Goal: Task Accomplishment & Management: Manage account settings

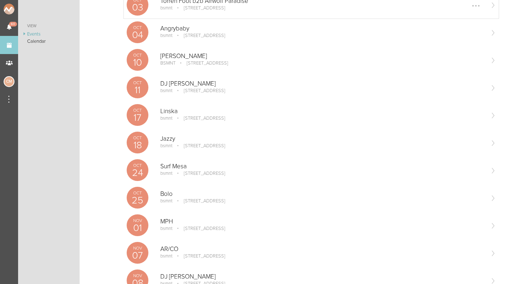
scroll to position [204, 0]
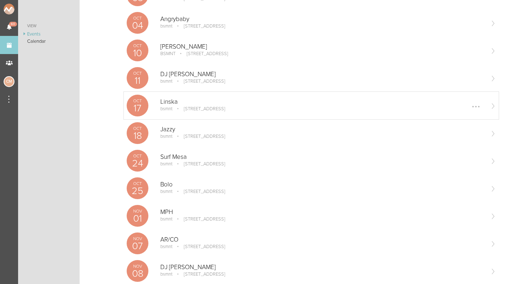
click at [195, 103] on p "Linska" at bounding box center [322, 101] width 324 height 7
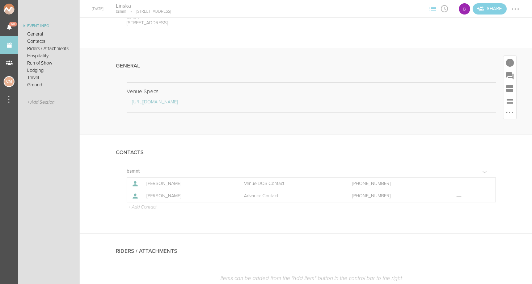
scroll to position [56, 0]
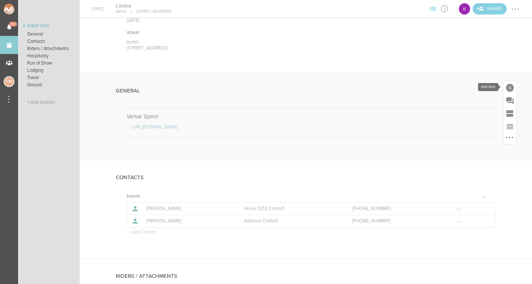
click at [513, 86] on div at bounding box center [510, 88] width 8 height 8
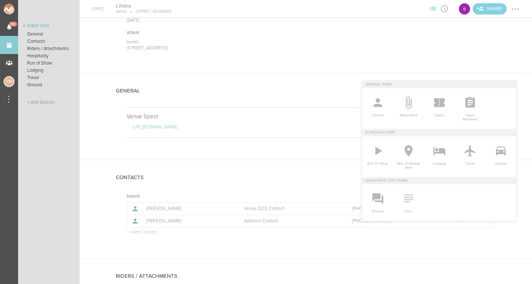
click at [411, 200] on icon at bounding box center [409, 198] width 14 height 14
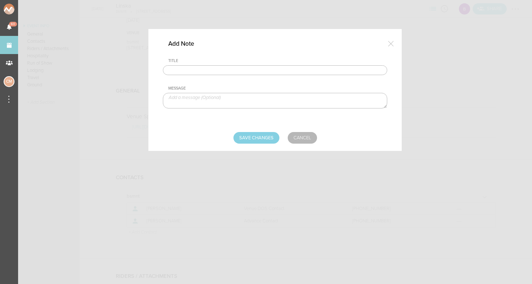
click at [196, 69] on input "text" at bounding box center [275, 70] width 225 height 10
type input "Travel Party"
click at [194, 96] on textarea at bounding box center [275, 101] width 225 height 16
type textarea "Ella Balinska - Artist Kane Lieu - TM / Videographer"
click at [262, 137] on input "Save Changes" at bounding box center [257, 138] width 46 height 12
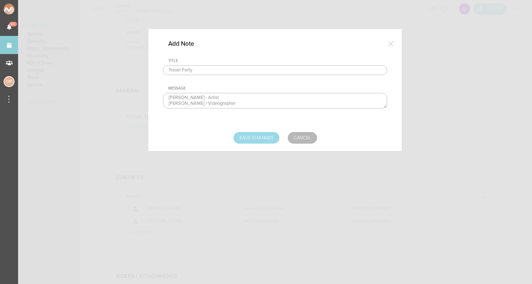
type input "Saving..."
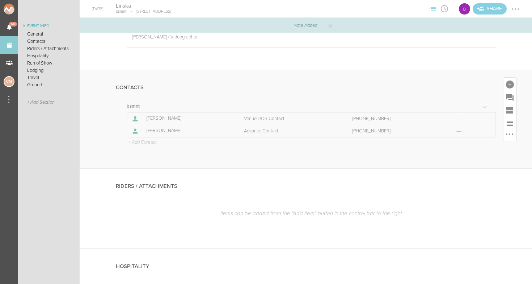
scroll to position [192, 0]
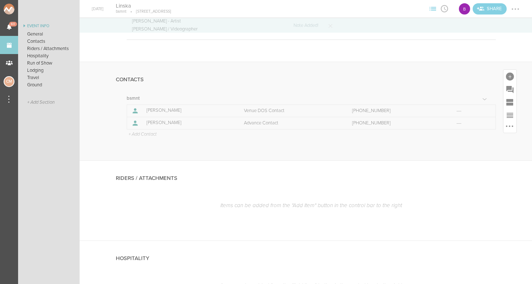
click at [148, 135] on p "+ Add Contact" at bounding box center [142, 134] width 29 height 6
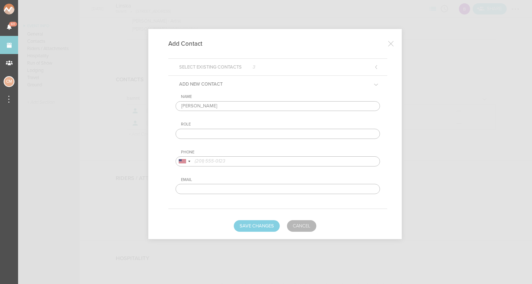
type input "Kane Lieu"
click at [202, 131] on input "text" at bounding box center [278, 134] width 205 height 10
type input "TM / Videographer"
click at [207, 160] on input "tel" at bounding box center [278, 161] width 205 height 10
type input "8189347034"
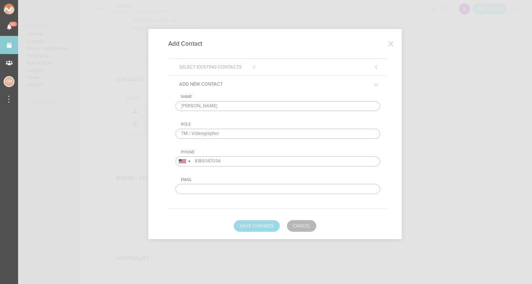
click at [266, 224] on button "Save Changes" at bounding box center [257, 226] width 46 height 12
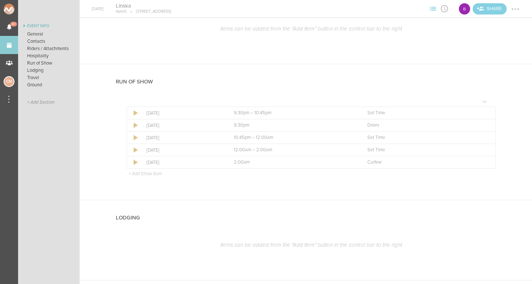
scroll to position [469, 0]
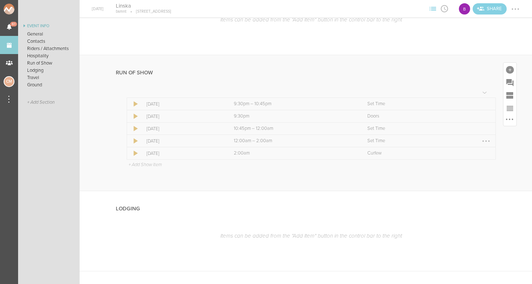
click at [486, 140] on div at bounding box center [486, 140] width 1 height 1
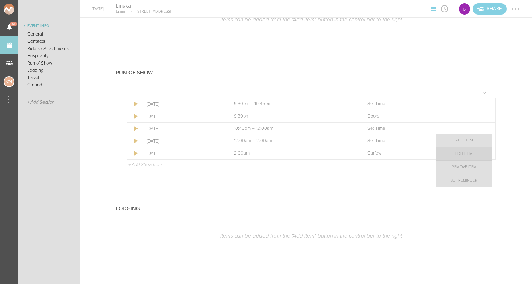
click at [469, 153] on link "Edit Item" at bounding box center [464, 153] width 56 height 13
select select "Set Time"
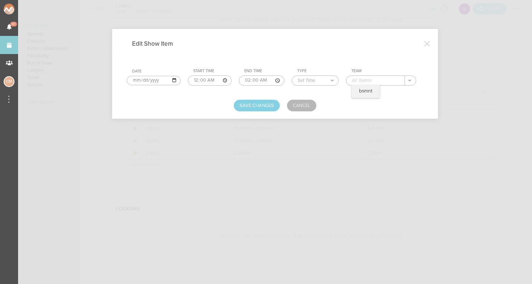
click at [360, 80] on input "text" at bounding box center [376, 80] width 59 height 9
type input "C"
type input "Linska"
click at [267, 105] on button "Save Changes" at bounding box center [257, 106] width 46 height 12
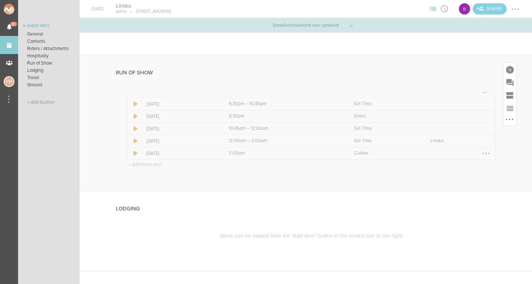
click at [490, 153] on div at bounding box center [487, 153] width 12 height 12
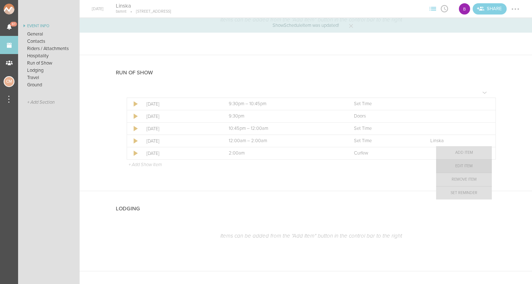
click at [465, 166] on link "Edit Item" at bounding box center [464, 165] width 56 height 13
select select "Curfew"
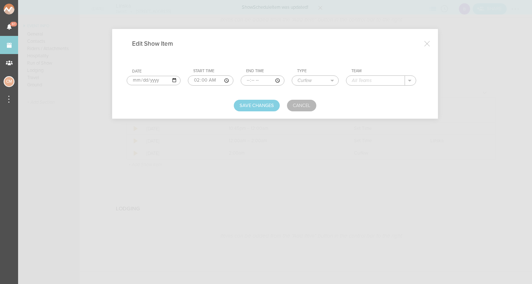
click at [375, 84] on input "text" at bounding box center [376, 80] width 59 height 9
type input "bsmnt"
click at [268, 114] on div "Edit Show Item Date 2025-10-17 Start Time 02:00 End Time Type Load In Soundchec…" at bounding box center [275, 73] width 326 height 89
click at [265, 107] on button "Save Changes" at bounding box center [257, 106] width 46 height 12
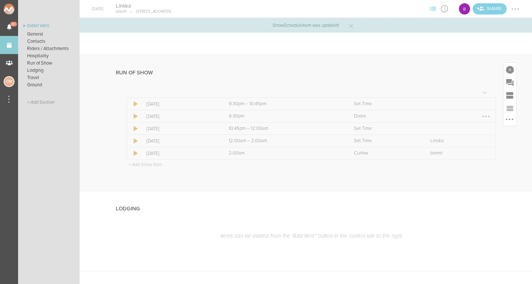
click at [488, 116] on div at bounding box center [487, 116] width 12 height 12
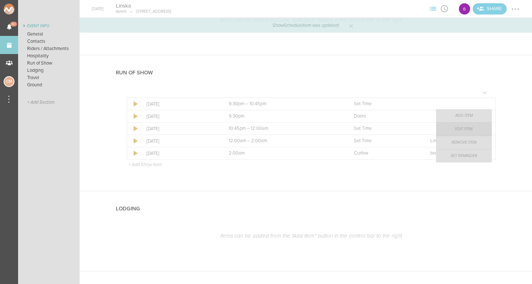
click at [472, 129] on link "Edit Item" at bounding box center [464, 128] width 56 height 13
select select "Doors"
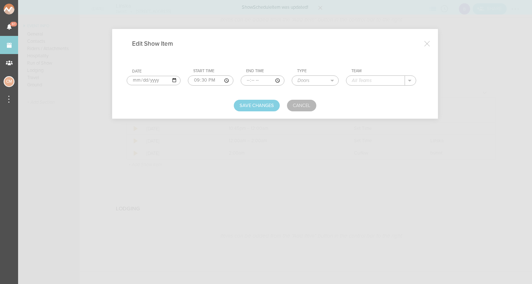
click at [357, 78] on input "text" at bounding box center [376, 80] width 59 height 9
type input "bsmnt"
click at [253, 109] on button "Save Changes" at bounding box center [257, 106] width 46 height 12
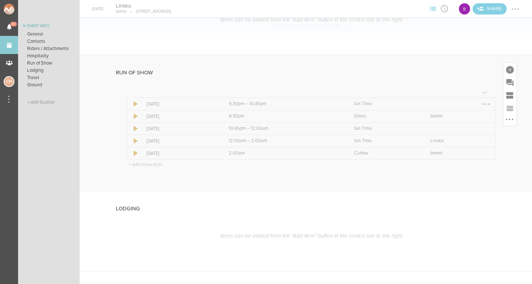
click at [484, 102] on div at bounding box center [487, 104] width 12 height 12
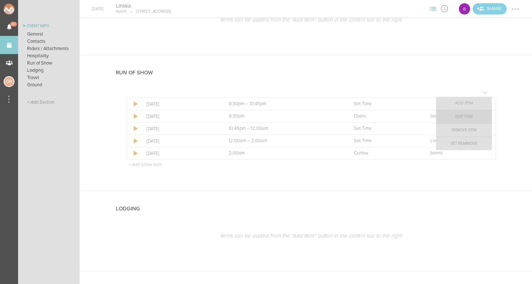
click at [472, 118] on link "Edit Item" at bounding box center [464, 116] width 56 height 13
select select "Set Time"
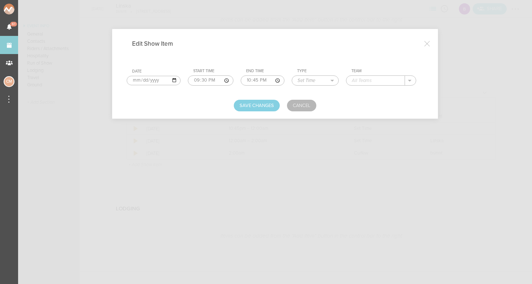
click at [188, 79] on input "21:30" at bounding box center [210, 80] width 45 height 10
click at [196, 79] on input "21:30" at bounding box center [210, 80] width 45 height 10
type input "21:30"
click at [205, 80] on input "21:30" at bounding box center [210, 80] width 45 height 10
click at [241, 80] on input "22:45" at bounding box center [263, 80] width 44 height 10
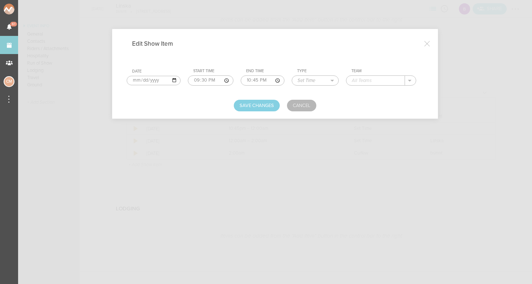
click at [246, 79] on input "22:45" at bounding box center [263, 80] width 44 height 10
type input "22:45"
click at [252, 79] on input "22:45" at bounding box center [263, 80] width 44 height 10
click at [313, 59] on h4 at bounding box center [268, 61] width 283 height 7
click at [364, 81] on input "text" at bounding box center [376, 80] width 59 height 9
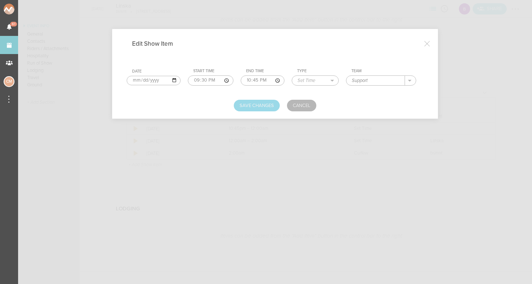
type input "Support"
click at [272, 103] on button "Save Changes" at bounding box center [257, 106] width 46 height 12
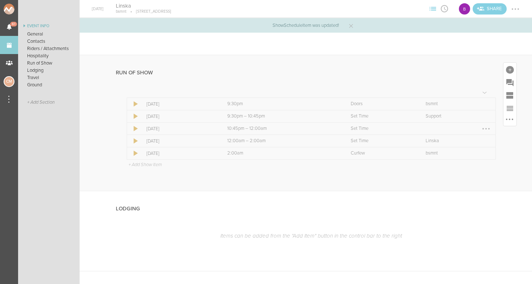
click at [486, 128] on div at bounding box center [486, 128] width 1 height 1
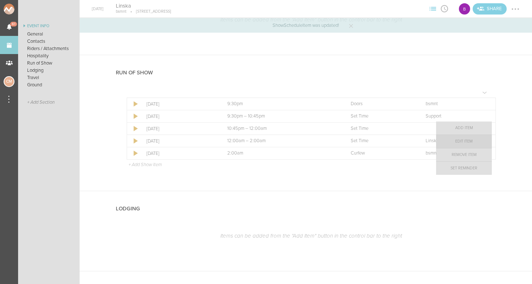
click at [473, 142] on link "Edit Item" at bounding box center [464, 141] width 56 height 13
select select "Set Time"
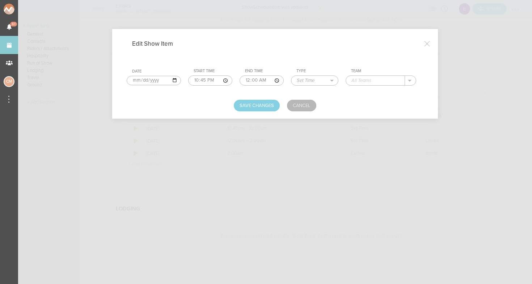
click at [358, 79] on input "text" at bounding box center [375, 80] width 59 height 9
type input "VO"
click at [262, 108] on button "Save Changes" at bounding box center [257, 106] width 46 height 12
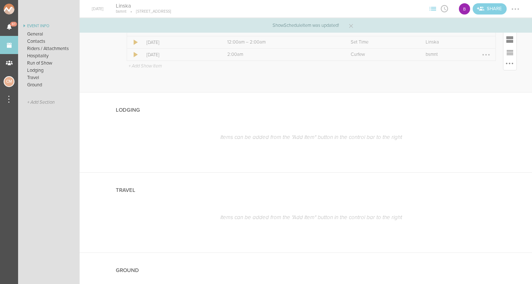
scroll to position [570, 0]
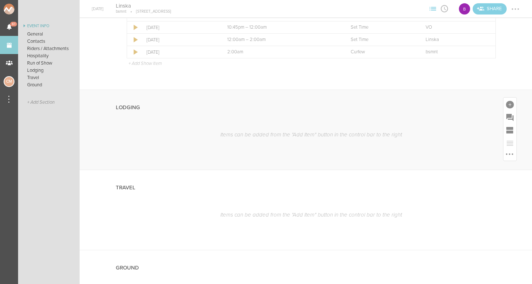
click at [400, 134] on p "Items can be added from the "Add Item" button in the control bar to the right" at bounding box center [311, 134] width 369 height 7
click at [512, 103] on div at bounding box center [510, 105] width 8 height 8
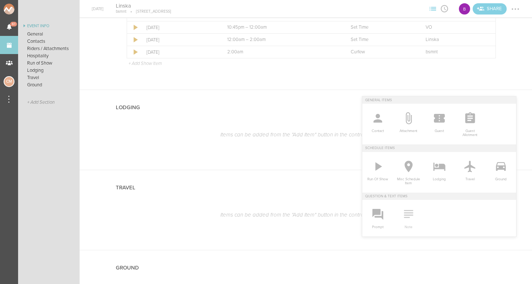
click at [407, 218] on icon at bounding box center [409, 213] width 14 height 14
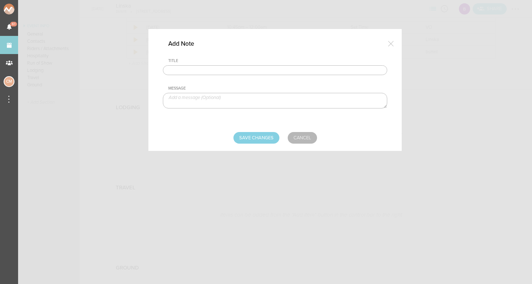
click at [241, 68] on input "text" at bounding box center [275, 70] width 225 height 10
click at [228, 104] on textarea at bounding box center [275, 101] width 225 height 16
paste textarea "$500 buyout to be sent with final payment"
click at [173, 98] on textarea "$500 buyout to be sent with final payment" at bounding box center [275, 101] width 225 height 16
type textarea "$350 buyout to be sent with final payment"
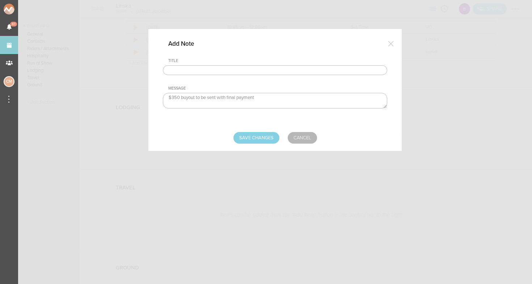
click at [189, 71] on input "text" at bounding box center [275, 70] width 225 height 10
type input "Lodging / Ground"
click at [266, 137] on input "Save Changes" at bounding box center [257, 138] width 46 height 12
type input "Saving..."
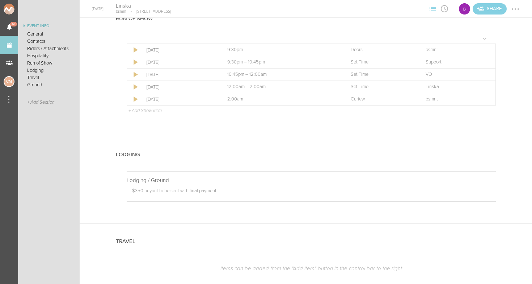
scroll to position [503, 0]
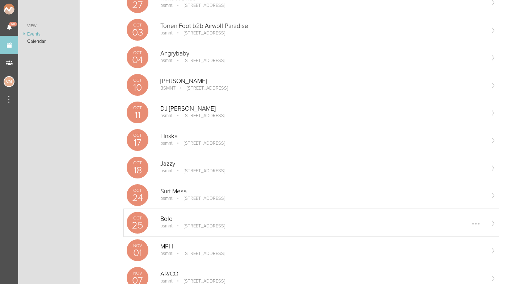
scroll to position [107, 0]
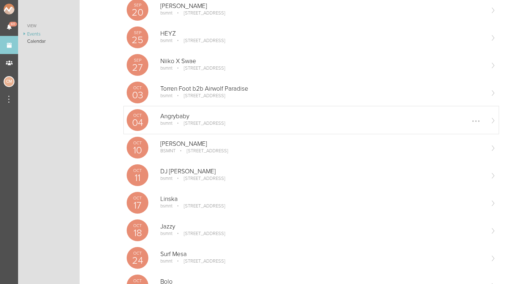
click at [183, 124] on p "[STREET_ADDRESS]" at bounding box center [199, 123] width 51 height 6
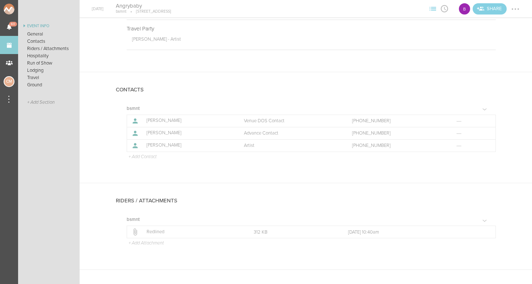
scroll to position [202, 0]
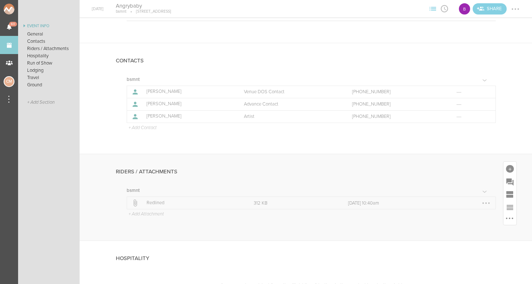
click at [149, 201] on p "Redlined" at bounding box center [192, 203] width 91 height 6
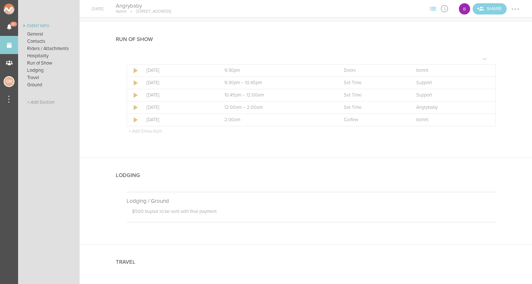
scroll to position [589, 0]
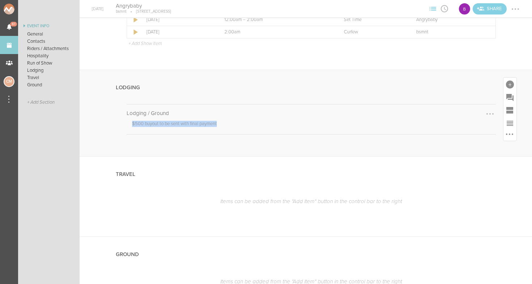
drag, startPoint x: 133, startPoint y: 122, endPoint x: 224, endPoint y: 122, distance: 91.3
click at [224, 122] on p "$500 buyout to be sent with final payment" at bounding box center [314, 125] width 364 height 8
copy p "$500 buyout to be sent with final payment"
click at [244, 142] on div "Lodging / Ground $500 buyout to be sent with final payment" at bounding box center [306, 130] width 380 height 52
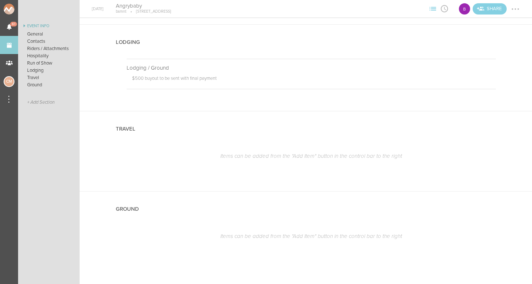
scroll to position [0, 0]
